Goal: Information Seeking & Learning: Obtain resource

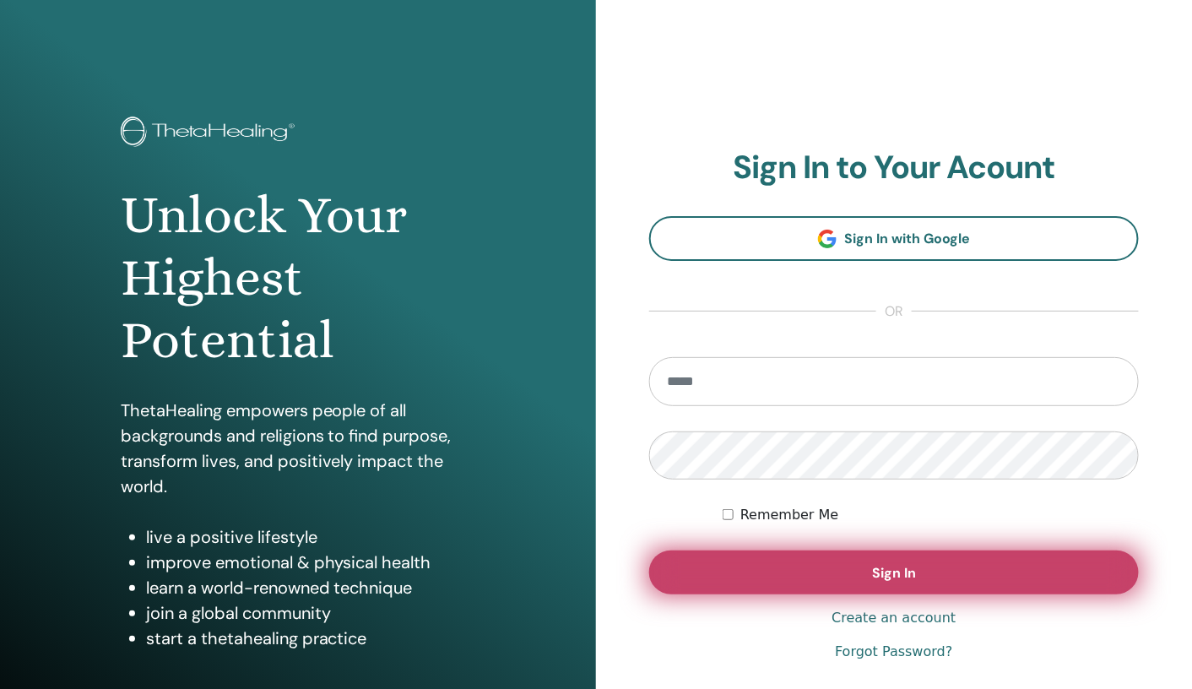
type input "**********"
click at [828, 579] on button "Sign In" at bounding box center [894, 572] width 490 height 44
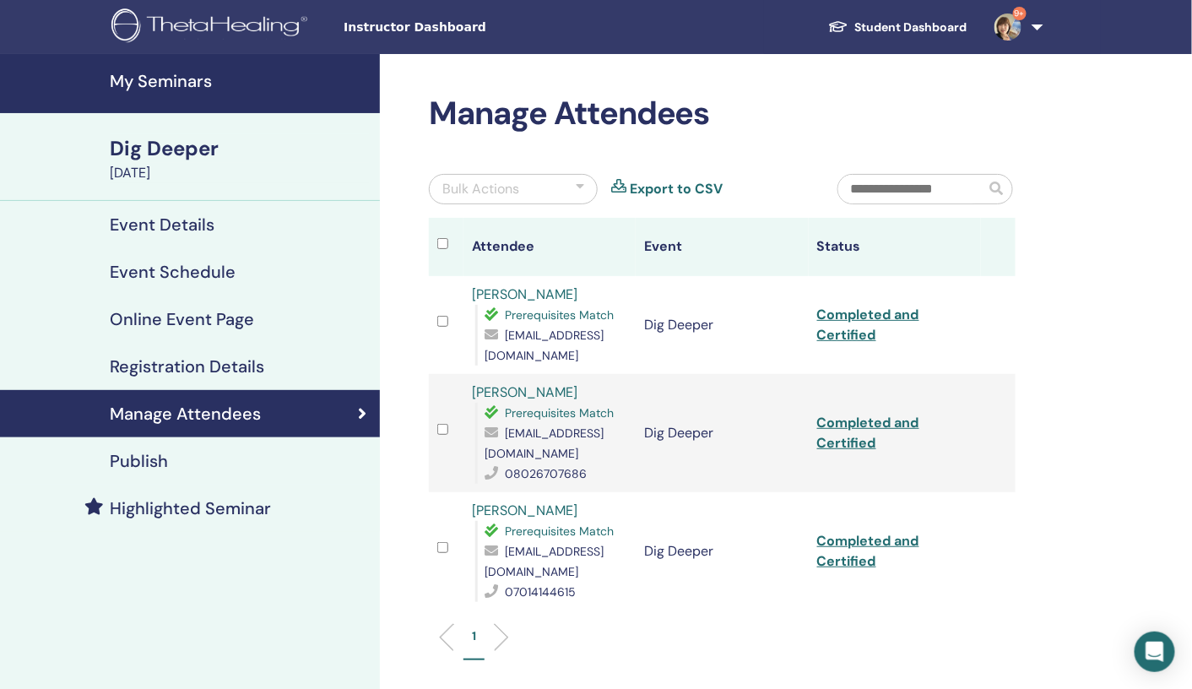
click at [157, 82] on h4 "My Seminars" at bounding box center [240, 81] width 260 height 20
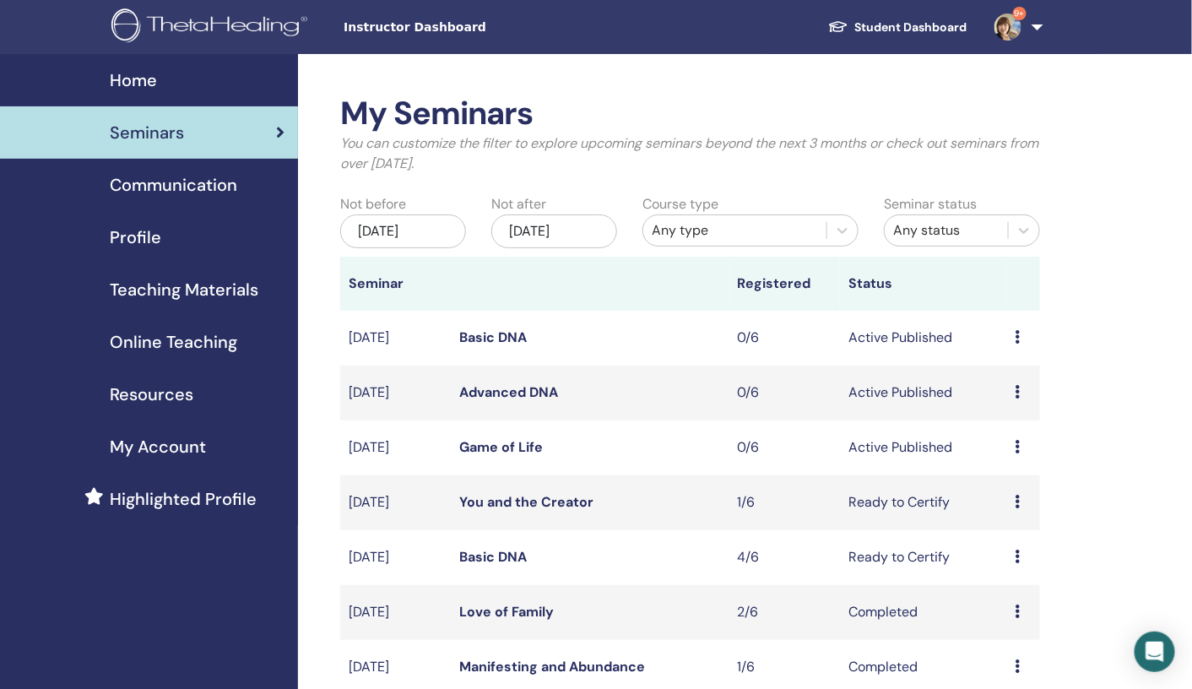
scroll to position [1, 0]
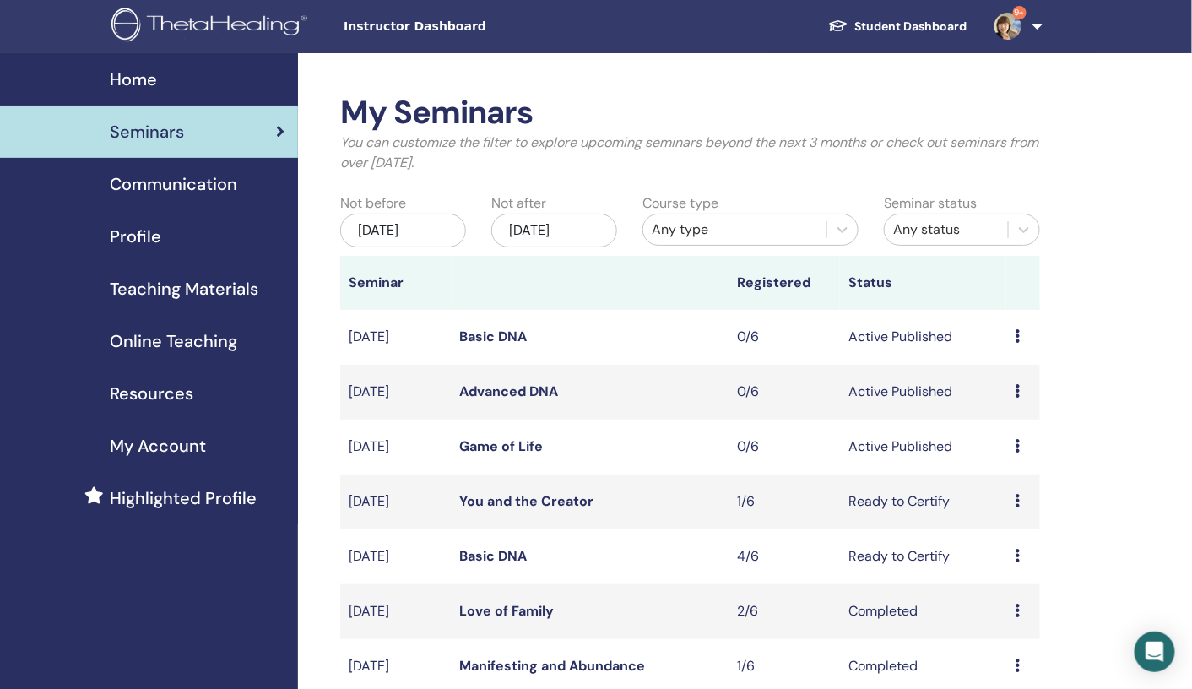
click at [164, 339] on span "Online Teaching" at bounding box center [173, 340] width 127 height 25
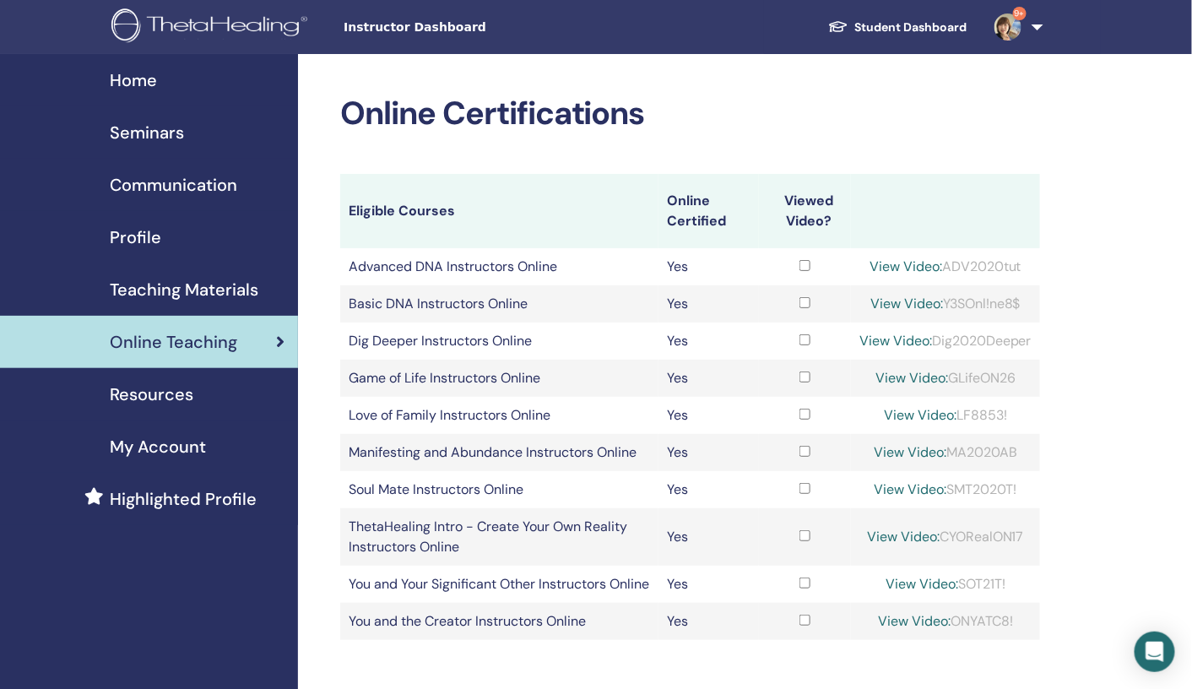
click at [167, 283] on span "Teaching Materials" at bounding box center [184, 289] width 149 height 25
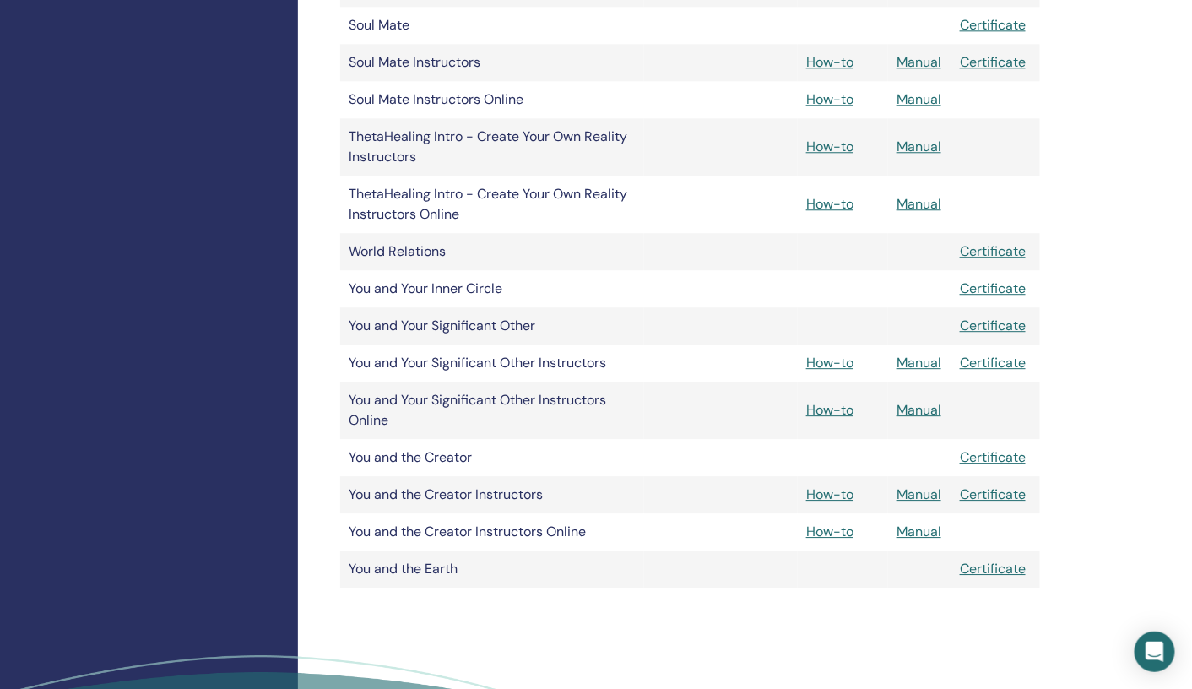
scroll to position [1368, 0]
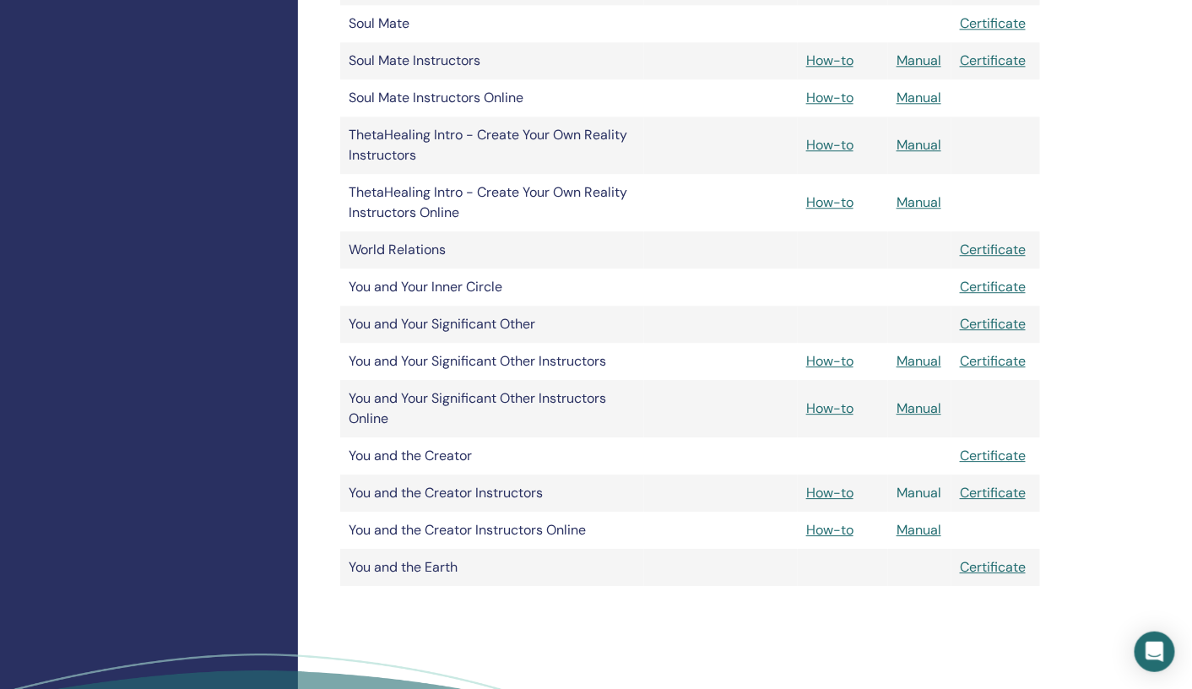
click at [912, 496] on link "Manual" at bounding box center [919, 493] width 45 height 18
